Goal: Navigation & Orientation: Find specific page/section

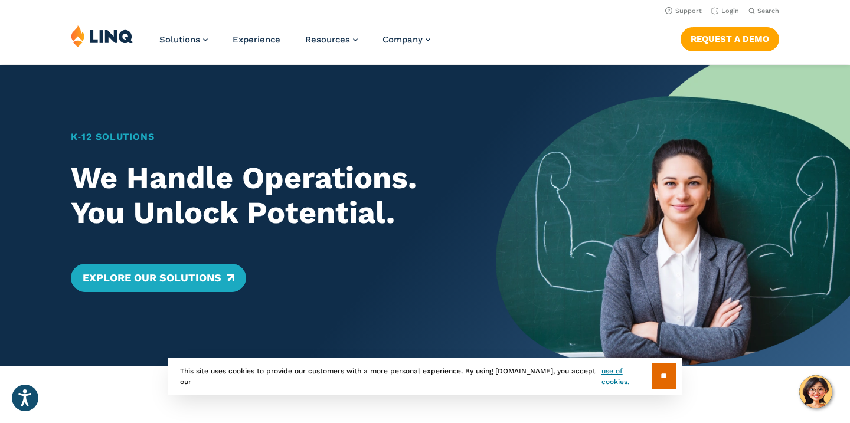
click at [528, 152] on img at bounding box center [673, 216] width 354 height 302
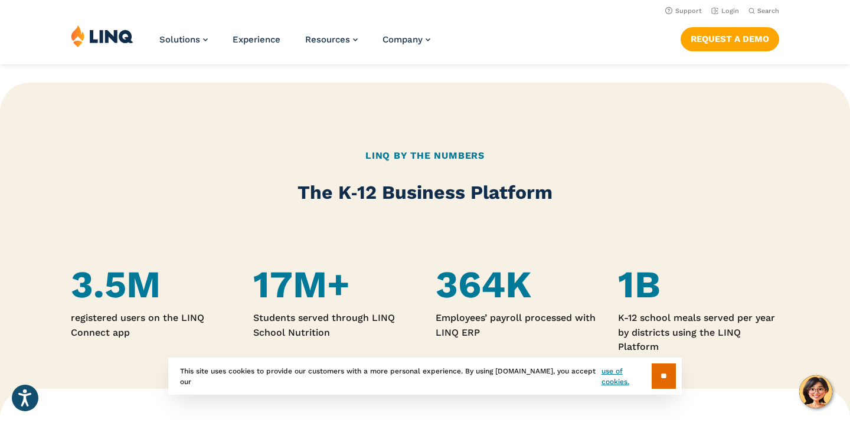
scroll to position [567, 0]
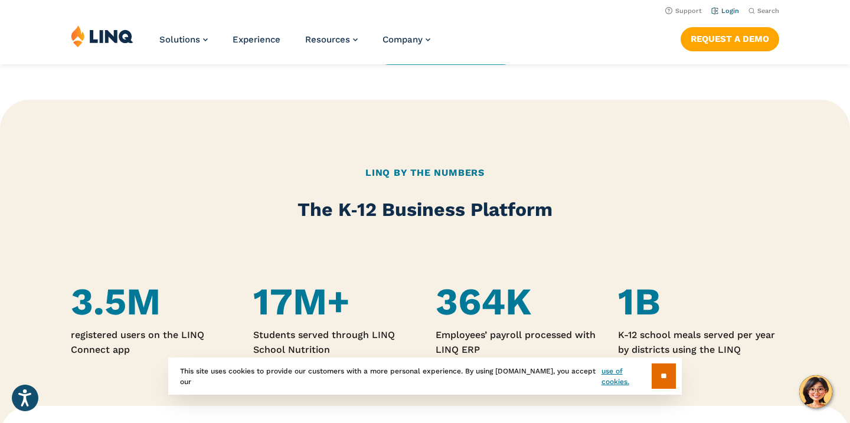
click at [723, 13] on link "Login" at bounding box center [725, 11] width 28 height 8
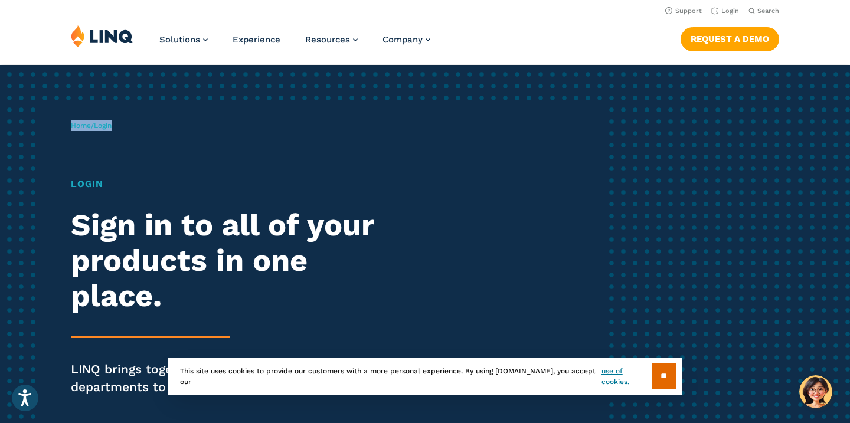
drag, startPoint x: 846, startPoint y: 60, endPoint x: 846, endPoint y: 101, distance: 41.3
click at [765, 150] on div "Home / Login Login Sign in to all of your products in one place. LINQ brings to…" at bounding box center [425, 275] width 850 height 420
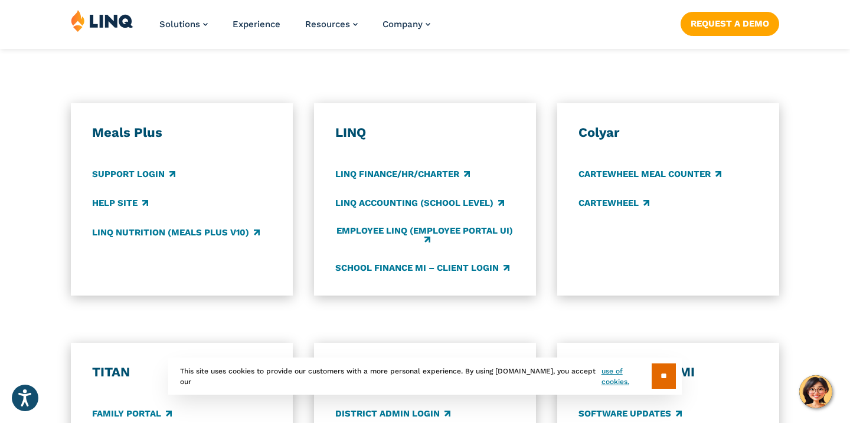
scroll to position [661, 0]
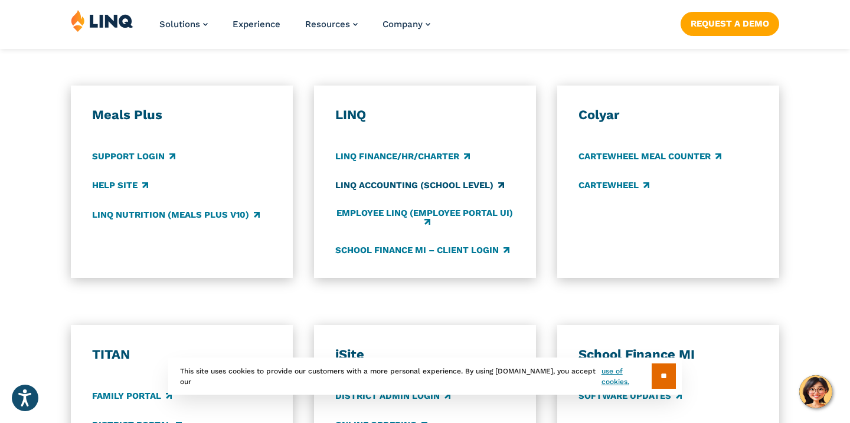
click at [470, 182] on link "LINQ Accounting (school level)" at bounding box center [419, 185] width 169 height 13
click at [401, 250] on link "School Finance MI – Client Login" at bounding box center [422, 250] width 174 height 13
click at [378, 184] on link "LINQ Accounting (school level)" at bounding box center [419, 185] width 169 height 13
